Goal: Task Accomplishment & Management: Complete application form

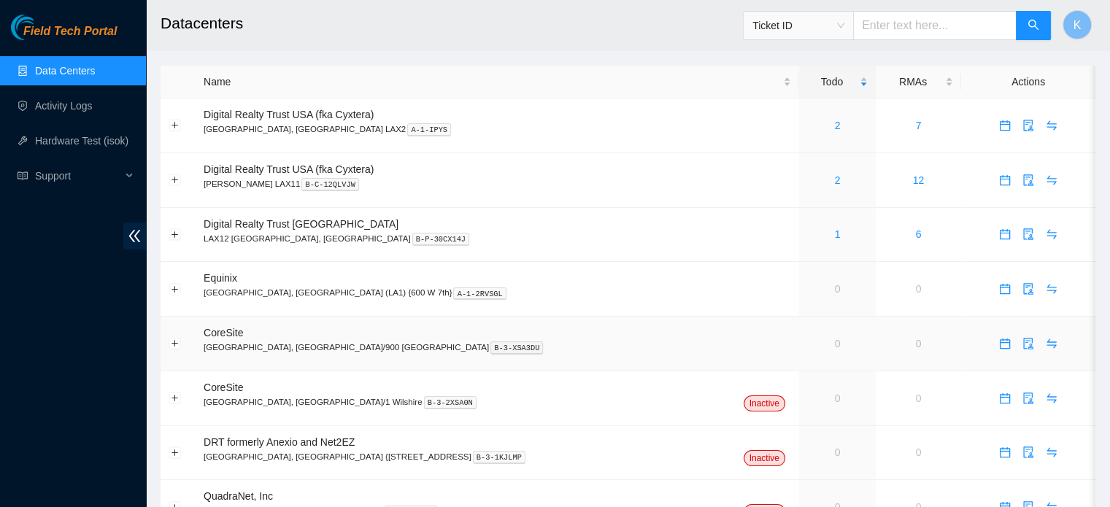
click at [469, 368] on td "CoreSite [GEOGRAPHIC_DATA], [GEOGRAPHIC_DATA]/900 N Alameda B-3-XSA3DU" at bounding box center [496, 344] width 603 height 55
click at [71, 106] on link "Activity Logs" at bounding box center [64, 106] width 58 height 12
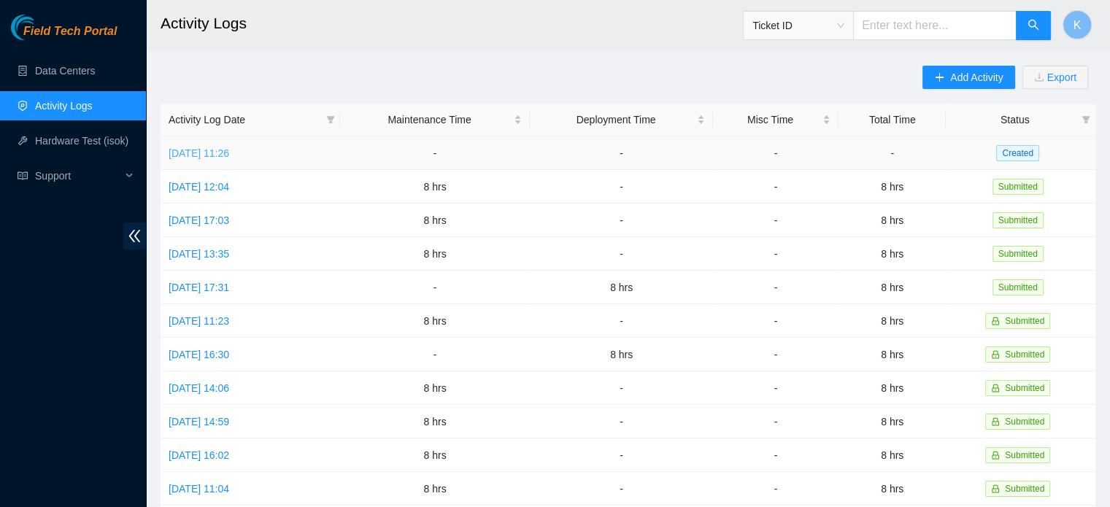
click at [229, 154] on link "[DATE] 11:26" at bounding box center [199, 153] width 61 height 12
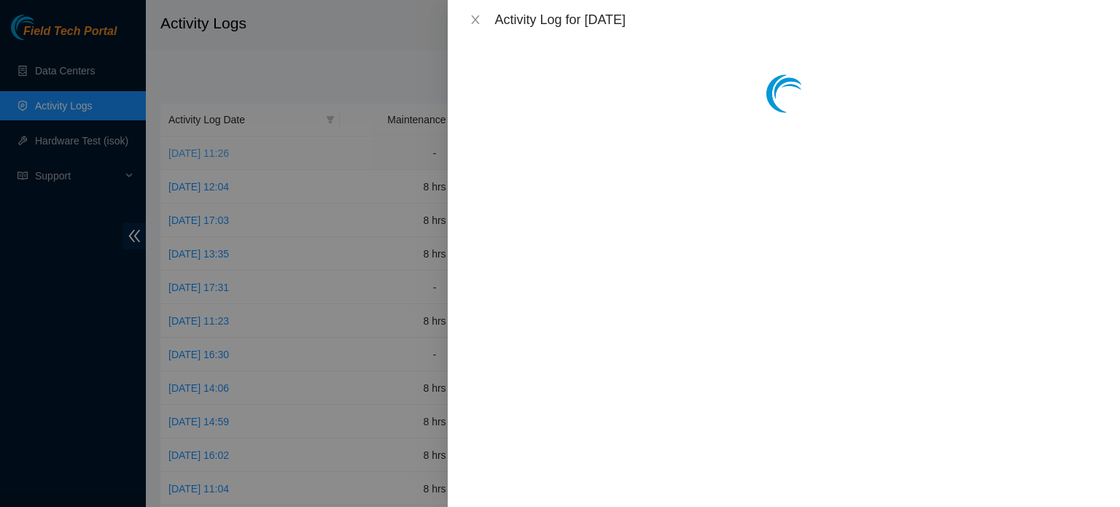
click at [230, 154] on div at bounding box center [560, 253] width 1120 height 507
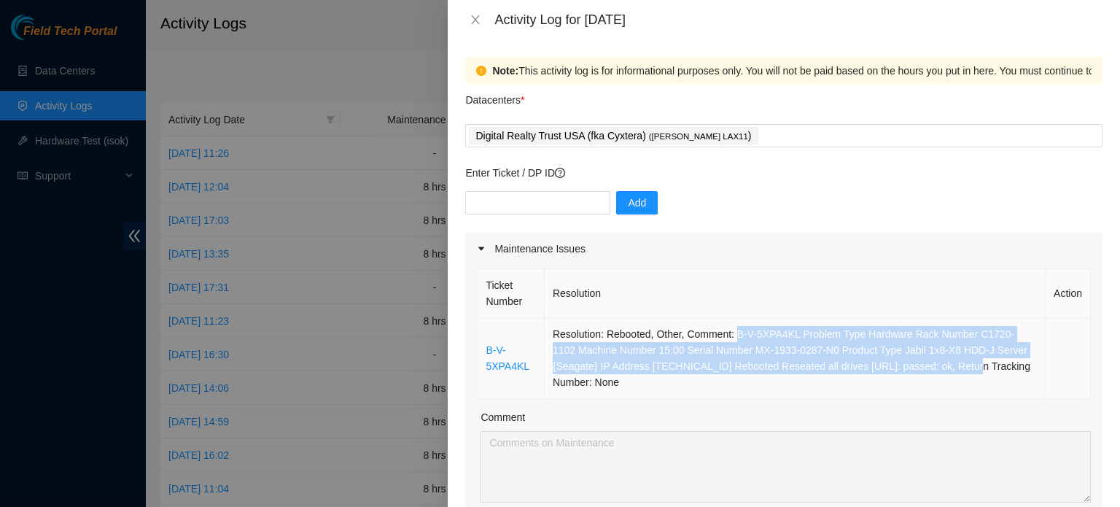
drag, startPoint x: 734, startPoint y: 331, endPoint x: 956, endPoint y: 370, distance: 225.8
click at [956, 370] on td "Resolution: Rebooted, Other, Comment: B-V-5XPA4KL Problem Type Hardware Rack Nu…" at bounding box center [795, 358] width 501 height 81
copy td "B-V-5XPA4KL Problem Type Hardware Rack Number C1720-1102 Machine Number 15:00 S…"
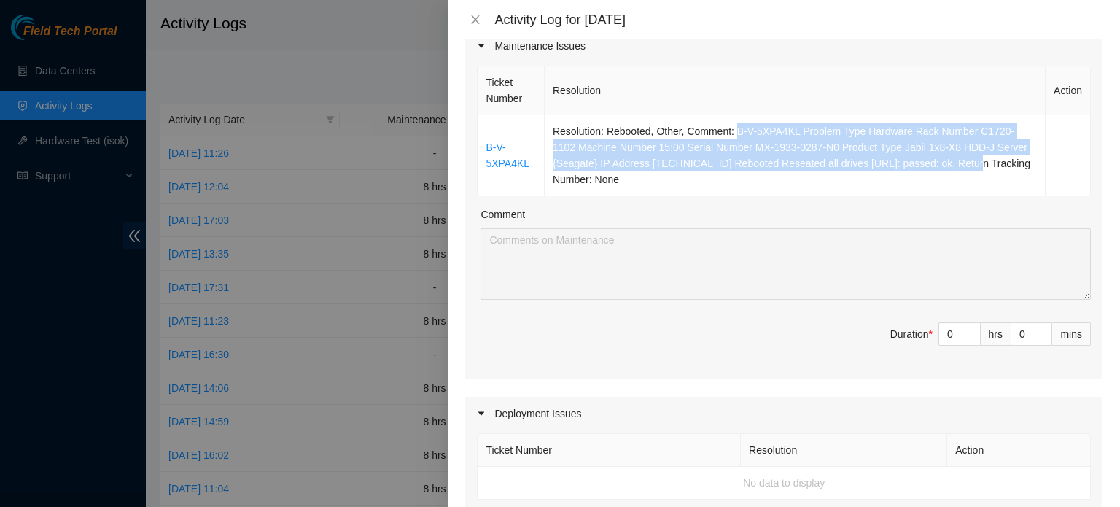
scroll to position [320, 0]
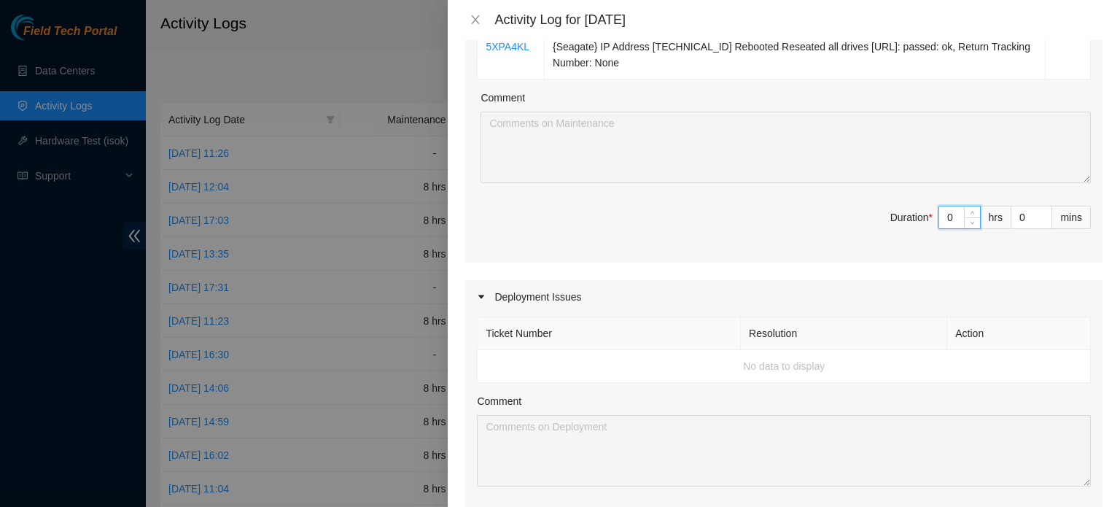
click at [942, 215] on input "0" at bounding box center [960, 217] width 41 height 22
type input "8"
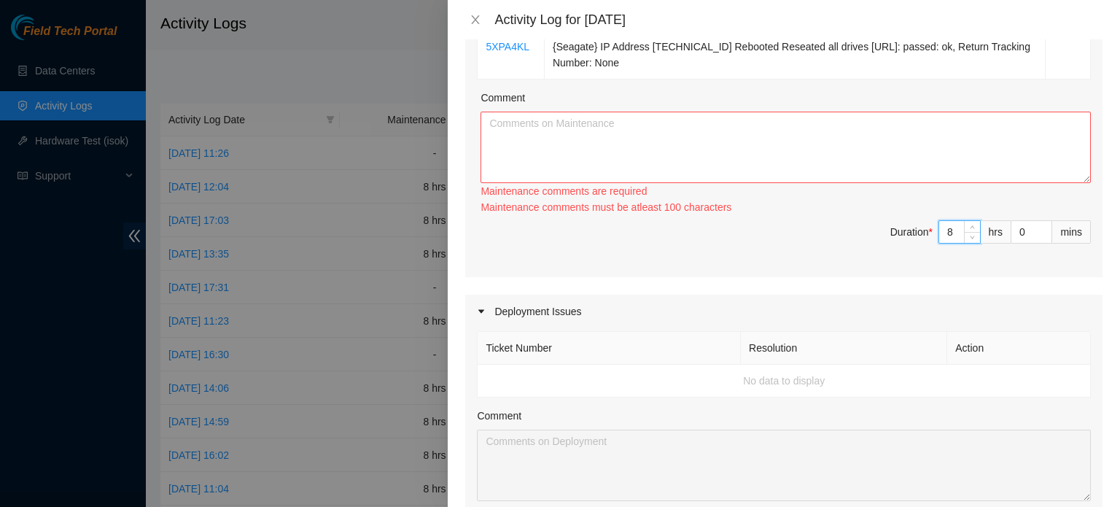
type input "8"
click at [725, 125] on textarea "Comment" at bounding box center [786, 147] width 611 height 71
paste textarea "B-V-5XPA4KL Problem Type Hardware Rack Number C1720-1102 Machine Number 15:00 S…"
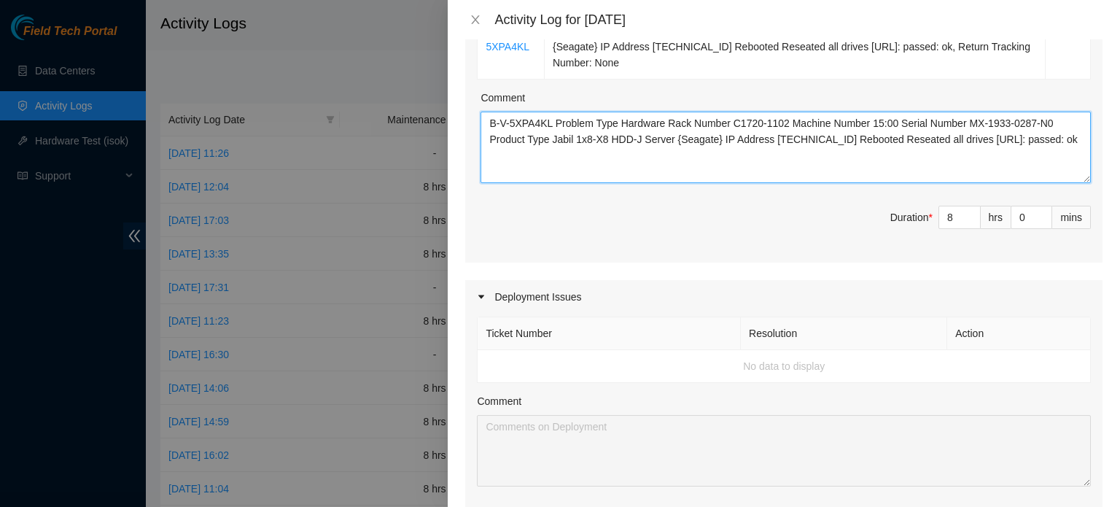
drag, startPoint x: 551, startPoint y: 123, endPoint x: 685, endPoint y: 119, distance: 133.6
click at [685, 119] on textarea "B-V-5XPA4KL Problem Type Hardware Rack Number C1720-1102 Machine Number 15:00 S…" at bounding box center [786, 147] width 611 height 71
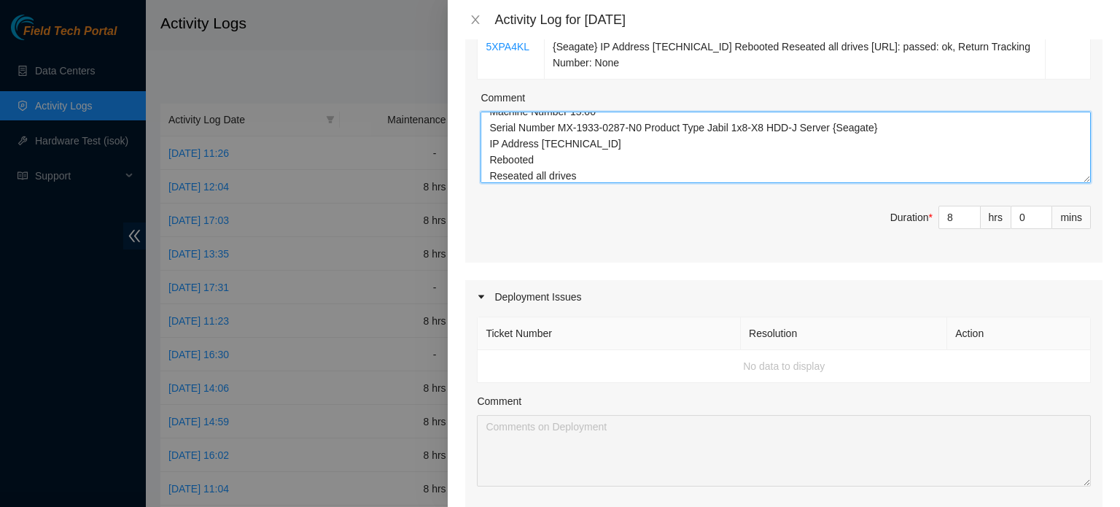
scroll to position [60, 0]
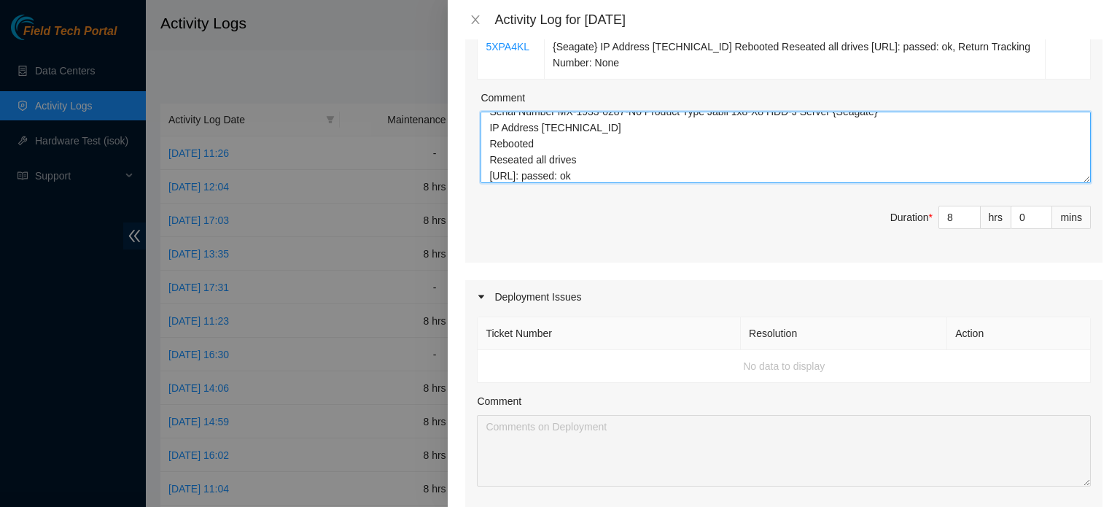
click at [578, 160] on textarea "B-V-5XPA4KL Number C1720-1102 Machine Number 15:00 Serial Number MX-1933-0287-N…" at bounding box center [786, 147] width 611 height 71
click at [528, 171] on textarea "B-V-5XPA4KL Number C1720-1102 Machine Number 15:00 Serial Number MX-1933-0287-N…" at bounding box center [786, 147] width 611 height 71
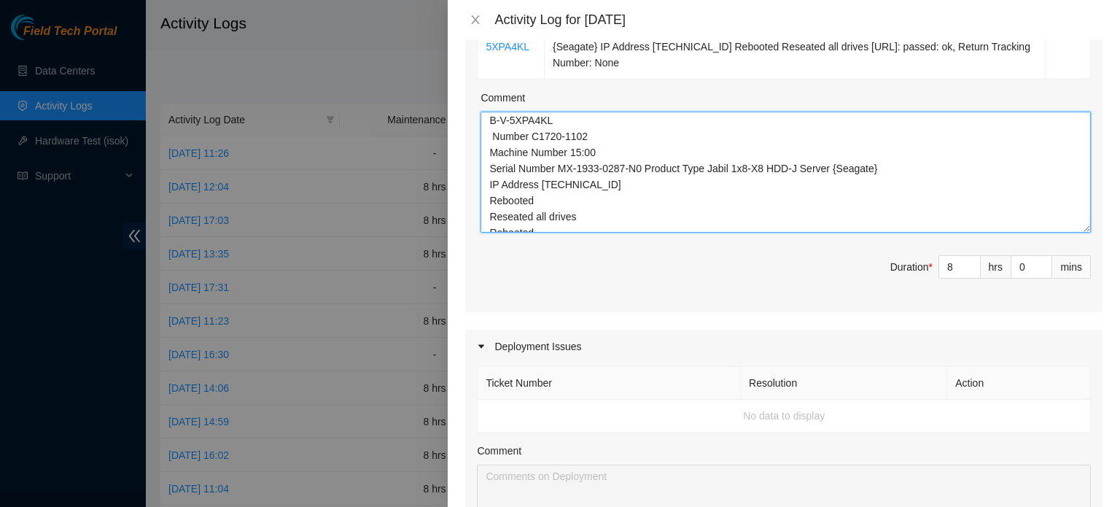
scroll to position [0, 0]
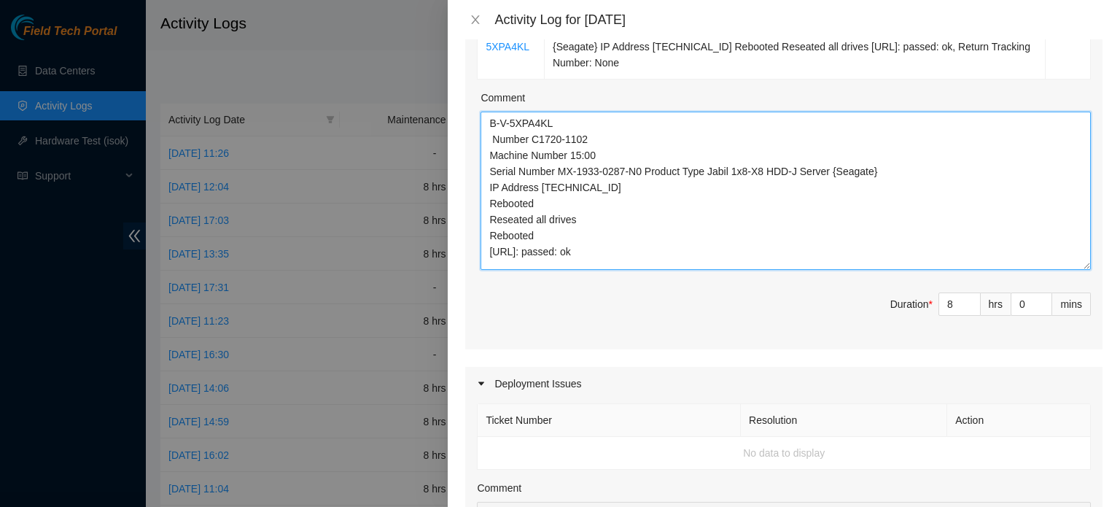
drag, startPoint x: 1077, startPoint y: 179, endPoint x: 1074, endPoint y: 267, distance: 87.6
click at [1074, 267] on textarea "B-V-5XPA4KL Number C1720-1102 Machine Number 15:00 Serial Number MX-1933-0287-N…" at bounding box center [786, 191] width 611 height 158
click at [619, 252] on textarea "B-V-5XPA4KL Number C1720-1102 Machine Number 15:00 Serial Number MX-1933-0287-N…" at bounding box center [786, 191] width 611 height 158
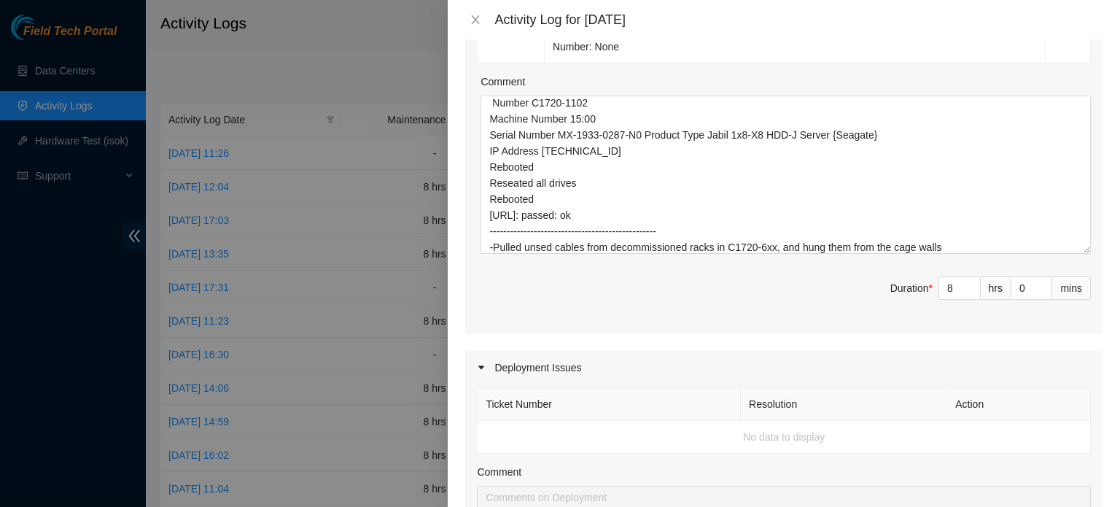
scroll to position [328, 0]
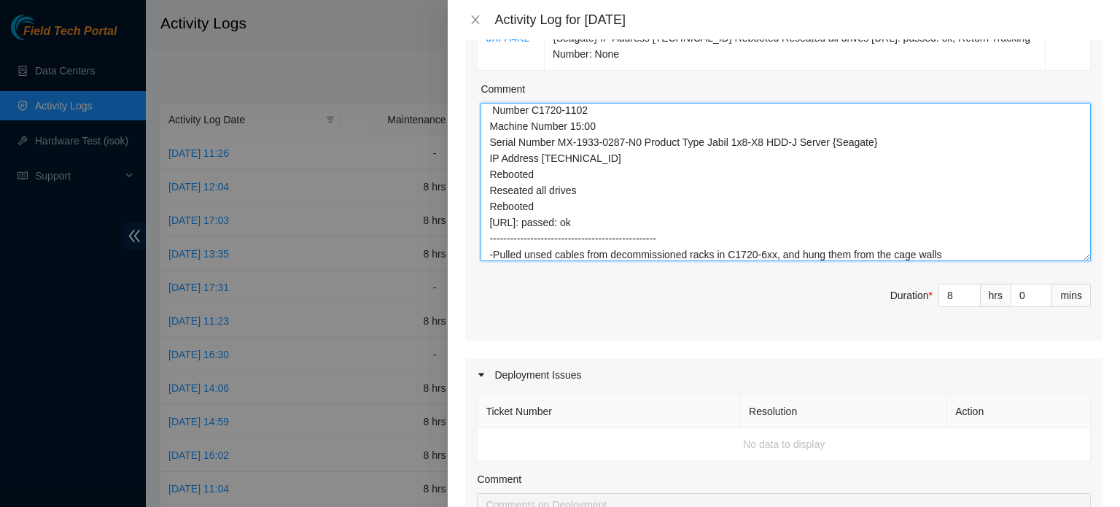
click at [972, 256] on textarea "B-V-5XPA4KL Number C1720-1102 Machine Number 15:00 Serial Number MX-1933-0287-N…" at bounding box center [786, 182] width 611 height 158
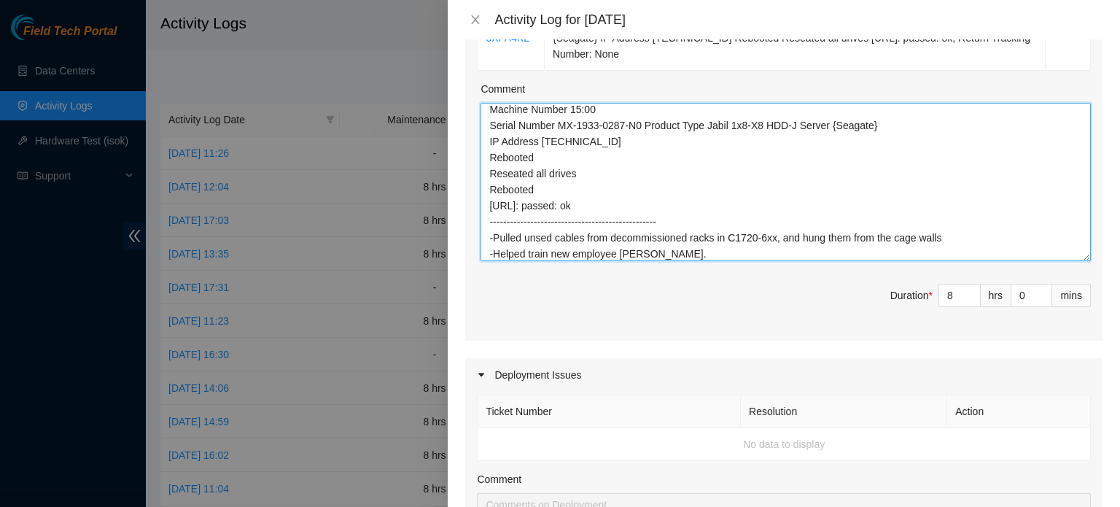
type textarea "B-V-5XPA4KL Number C1720-1102 Machine Number 15:00 Serial Number MX-1933-0287-N…"
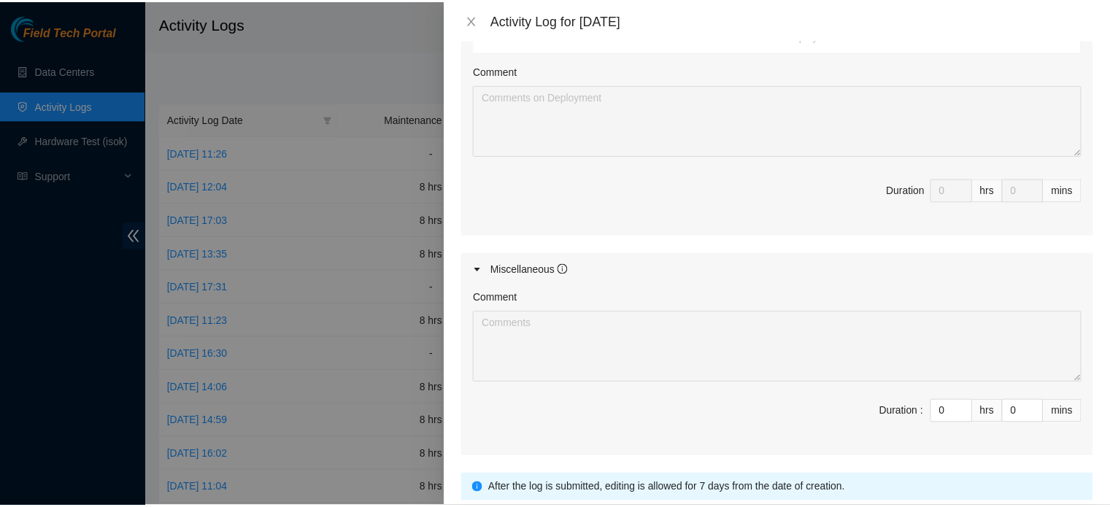
scroll to position [843, 0]
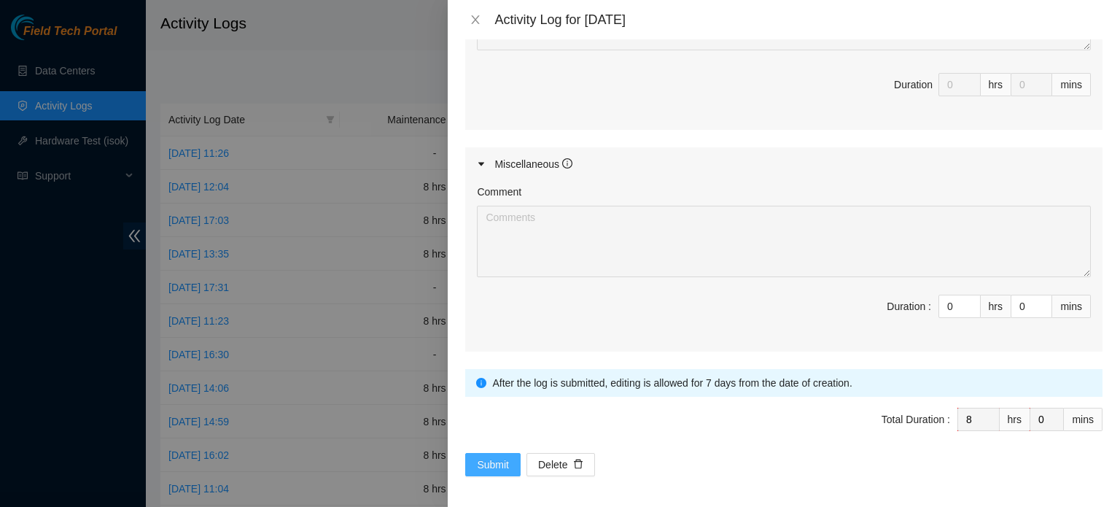
click at [500, 463] on span "Submit" at bounding box center [493, 465] width 32 height 16
